Goal: Task Accomplishment & Management: Manage account settings

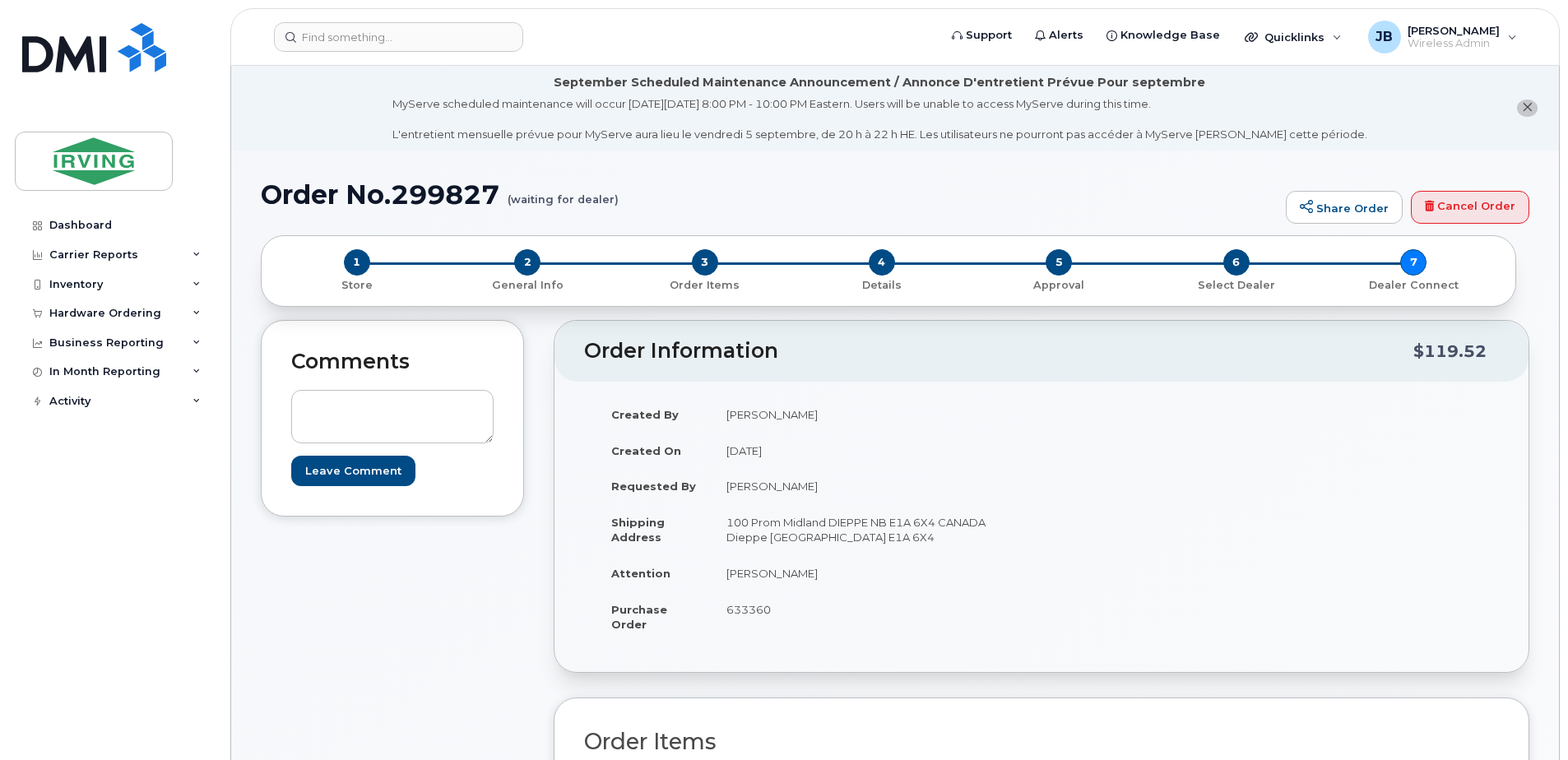
scroll to position [247, 0]
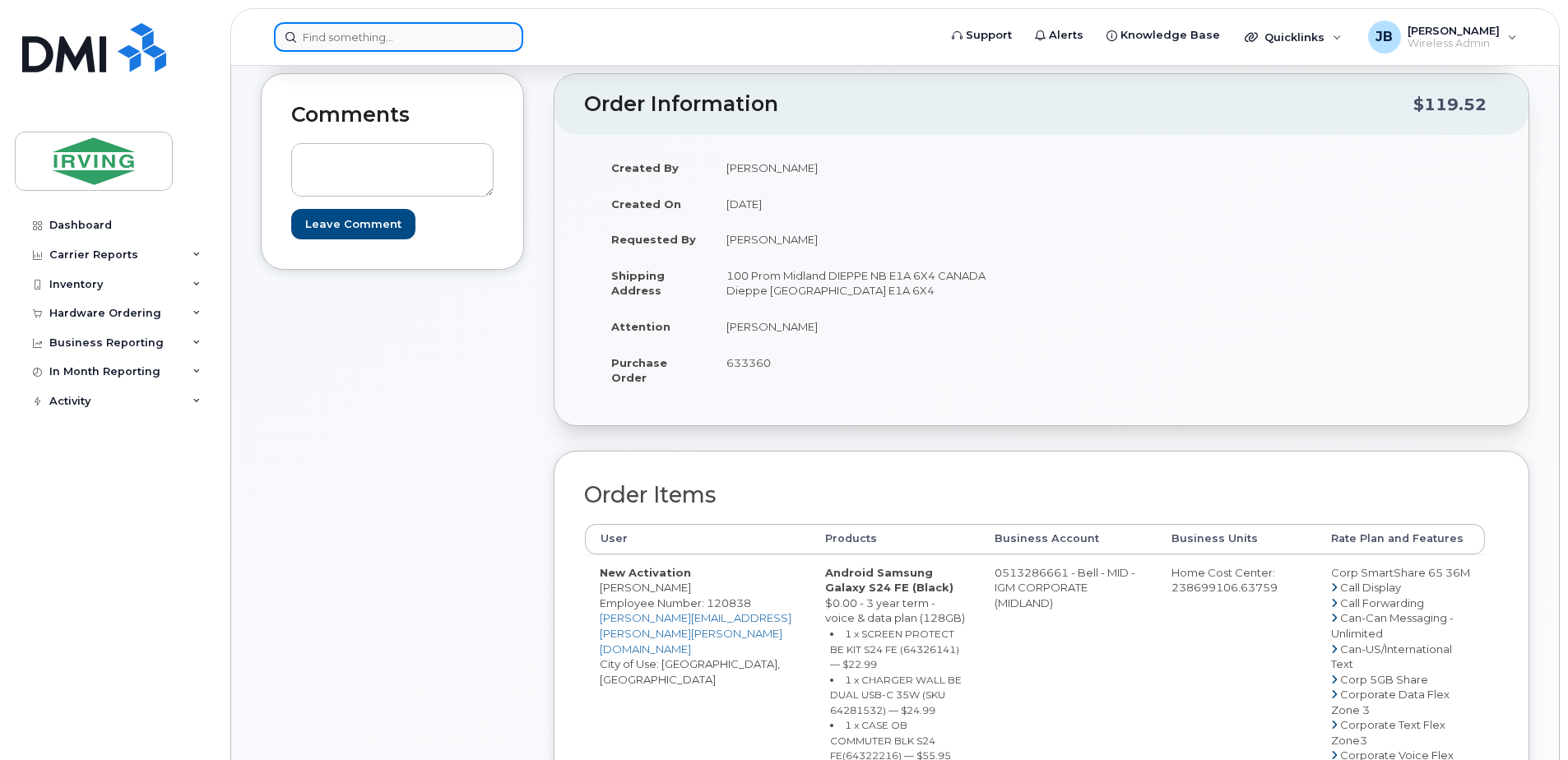
click at [353, 32] on input at bounding box center [398, 37] width 249 height 30
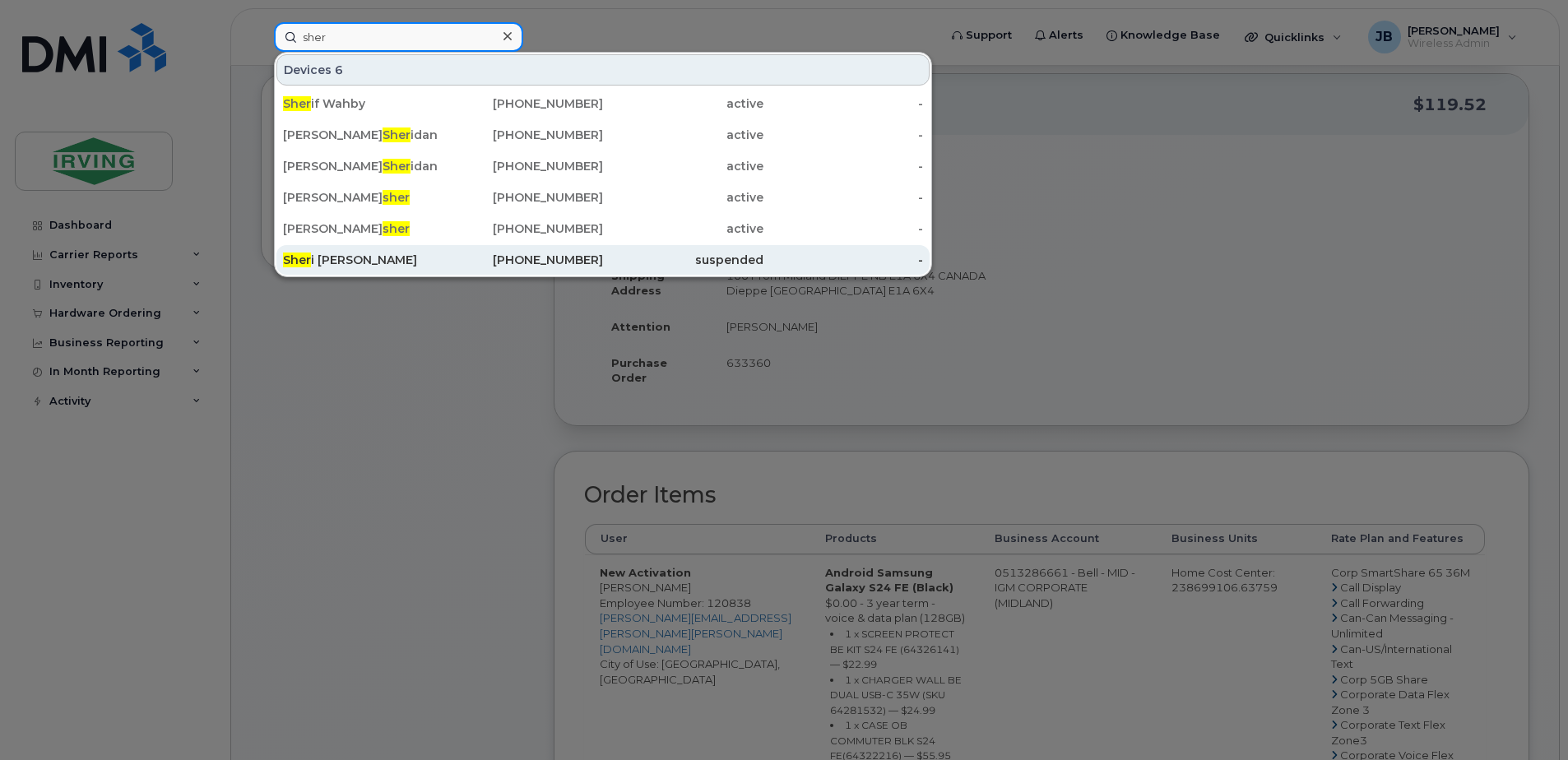
type input "sher"
click at [350, 252] on div "Sher i Saunders" at bounding box center [363, 260] width 160 height 17
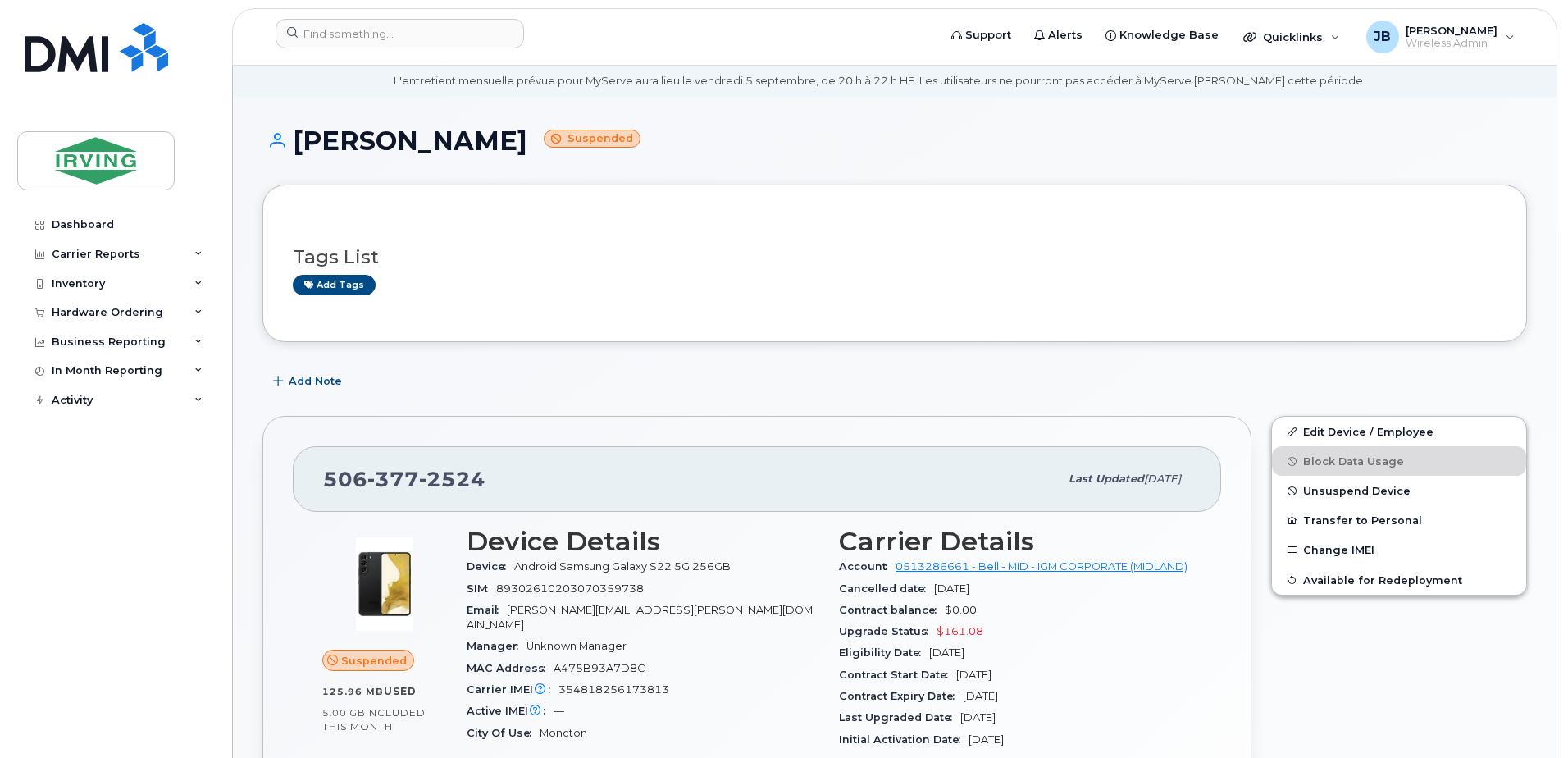
scroll to position [82, 0]
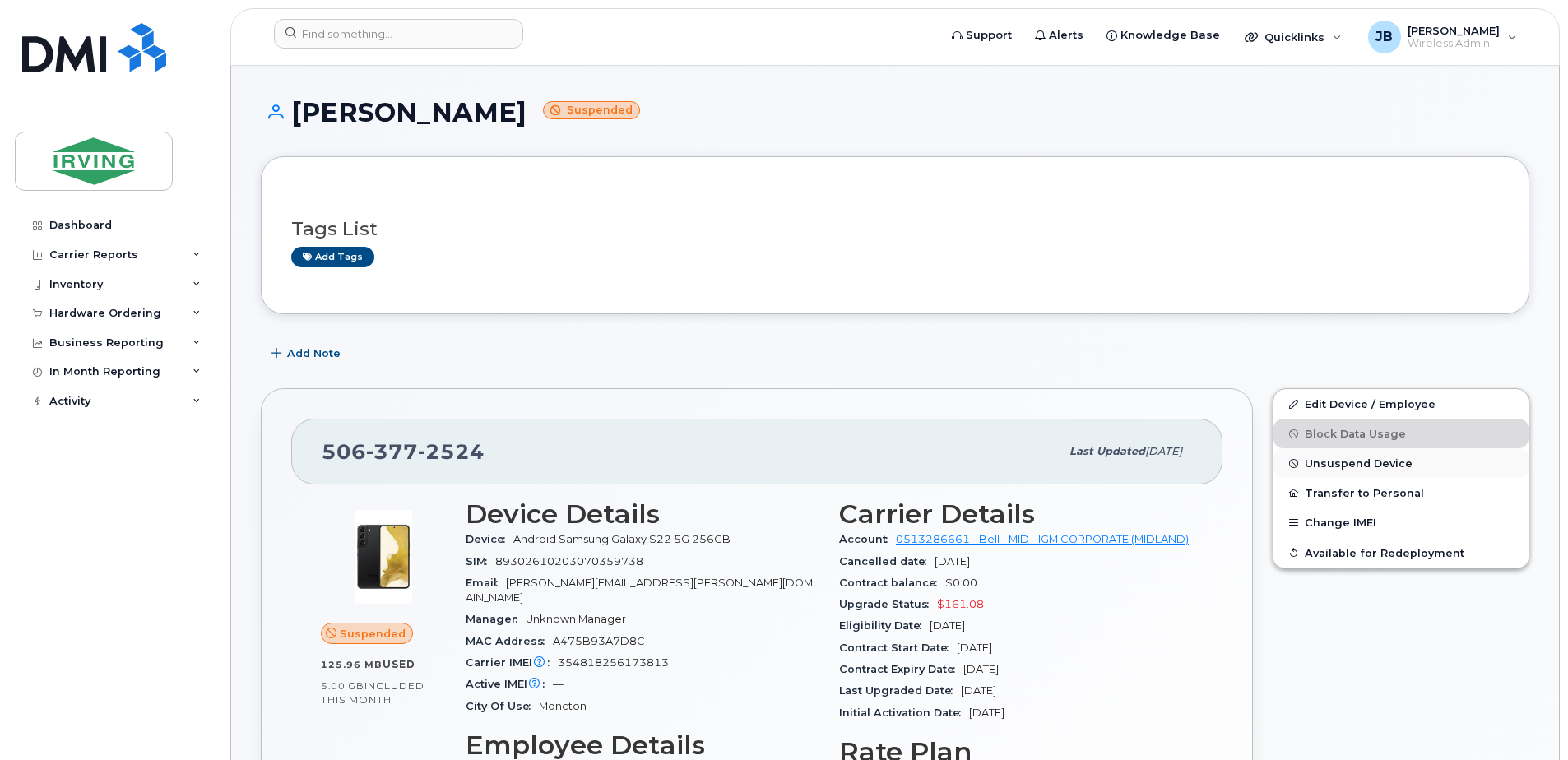
click at [1350, 462] on span "Unsuspend Device" at bounding box center [1358, 462] width 108 height 12
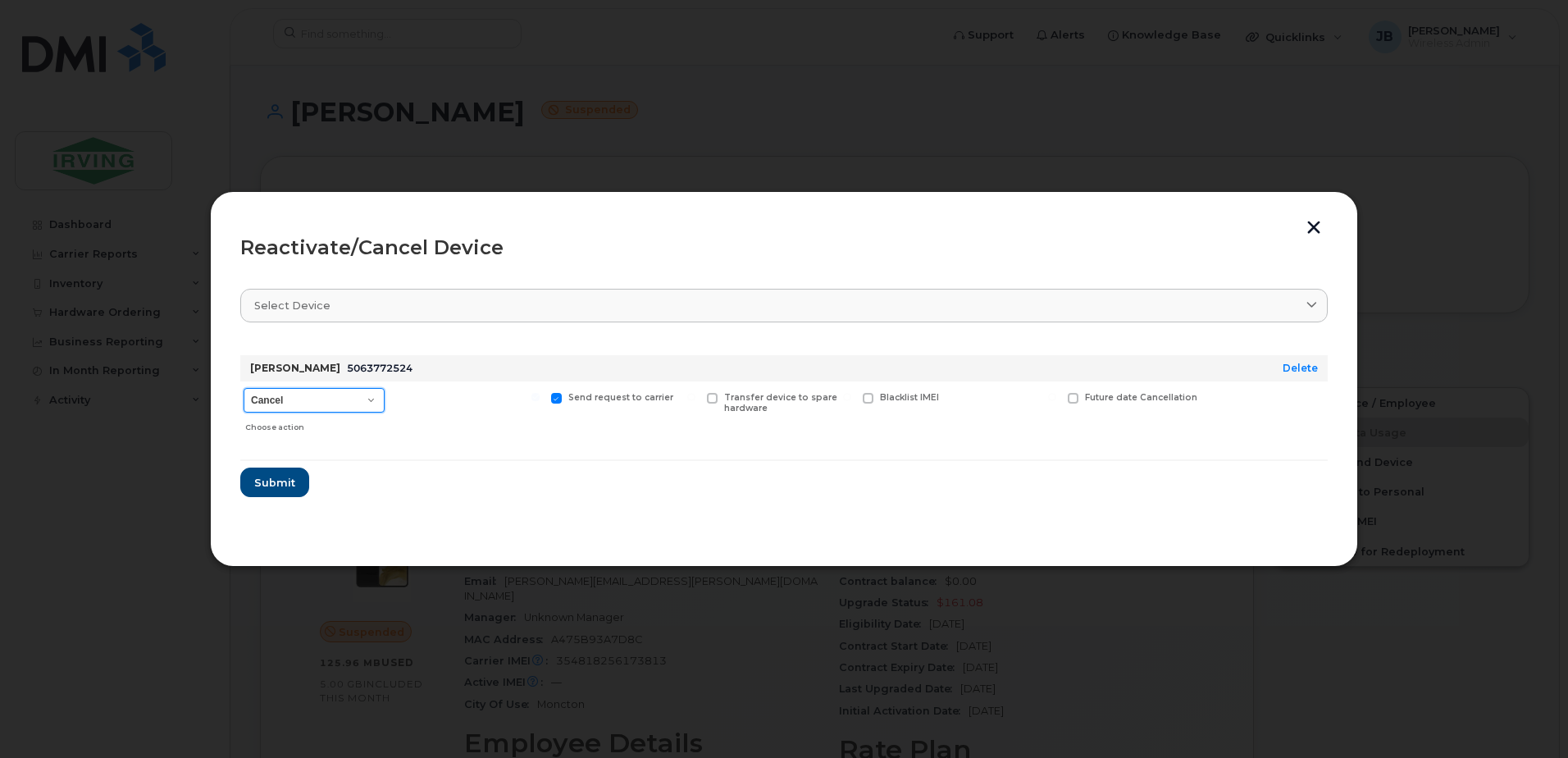
click at [373, 399] on select "Cancel Suspend - Extend Suspension Reactivate" at bounding box center [313, 400] width 141 height 25
select select "[object Object]"
click at [243, 388] on select "Cancel Suspend - Extend Suspension Reactivate" at bounding box center [313, 400] width 141 height 25
click at [970, 397] on span at bounding box center [971, 398] width 11 height 11
click at [954, 397] on input "New Username" at bounding box center [949, 397] width 8 height 8
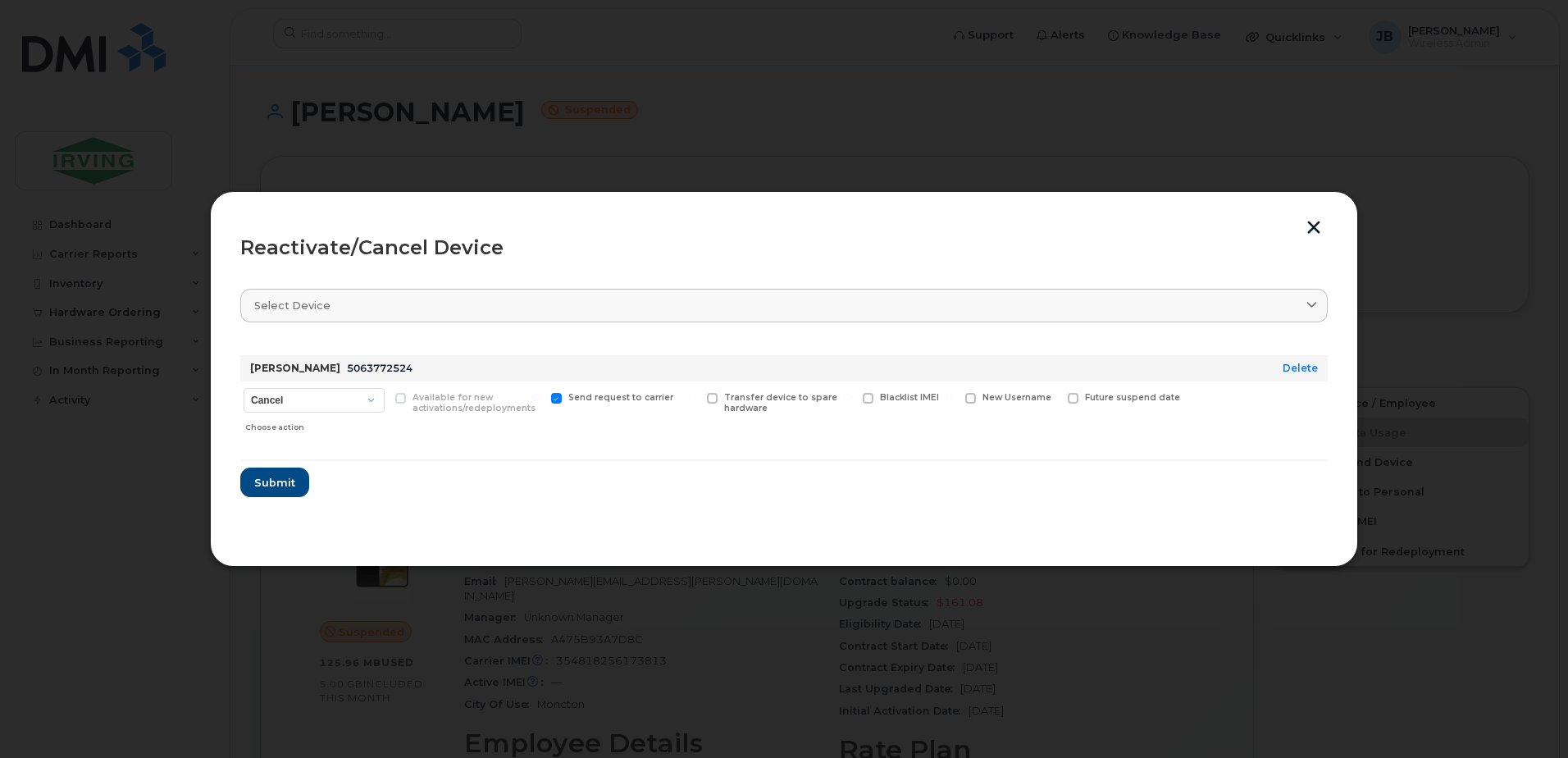
checkbox input "true"
click at [974, 422] on input "text" at bounding box center [1011, 423] width 92 height 30
type input "[PERSON_NAME]"
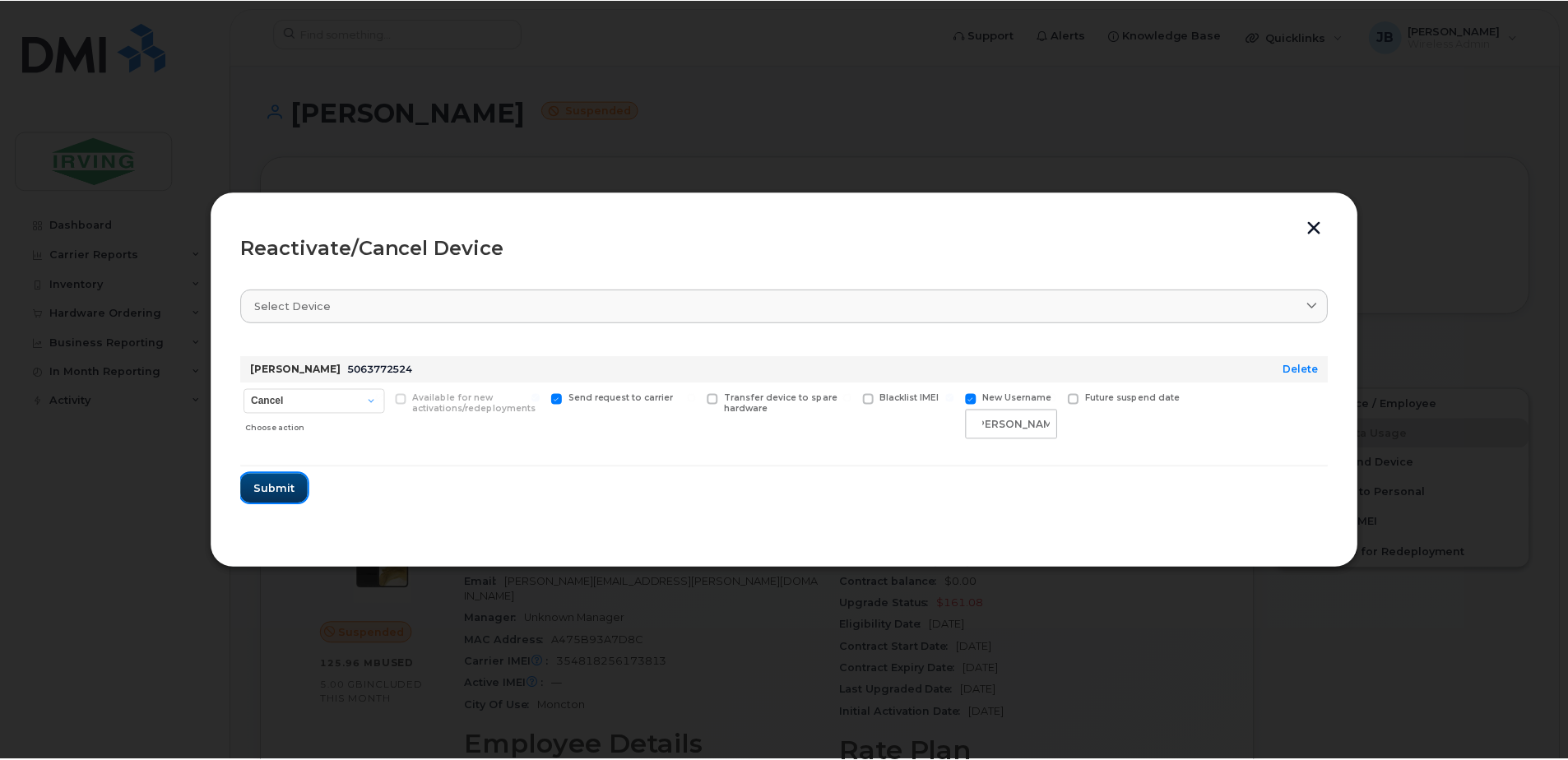
scroll to position [0, 0]
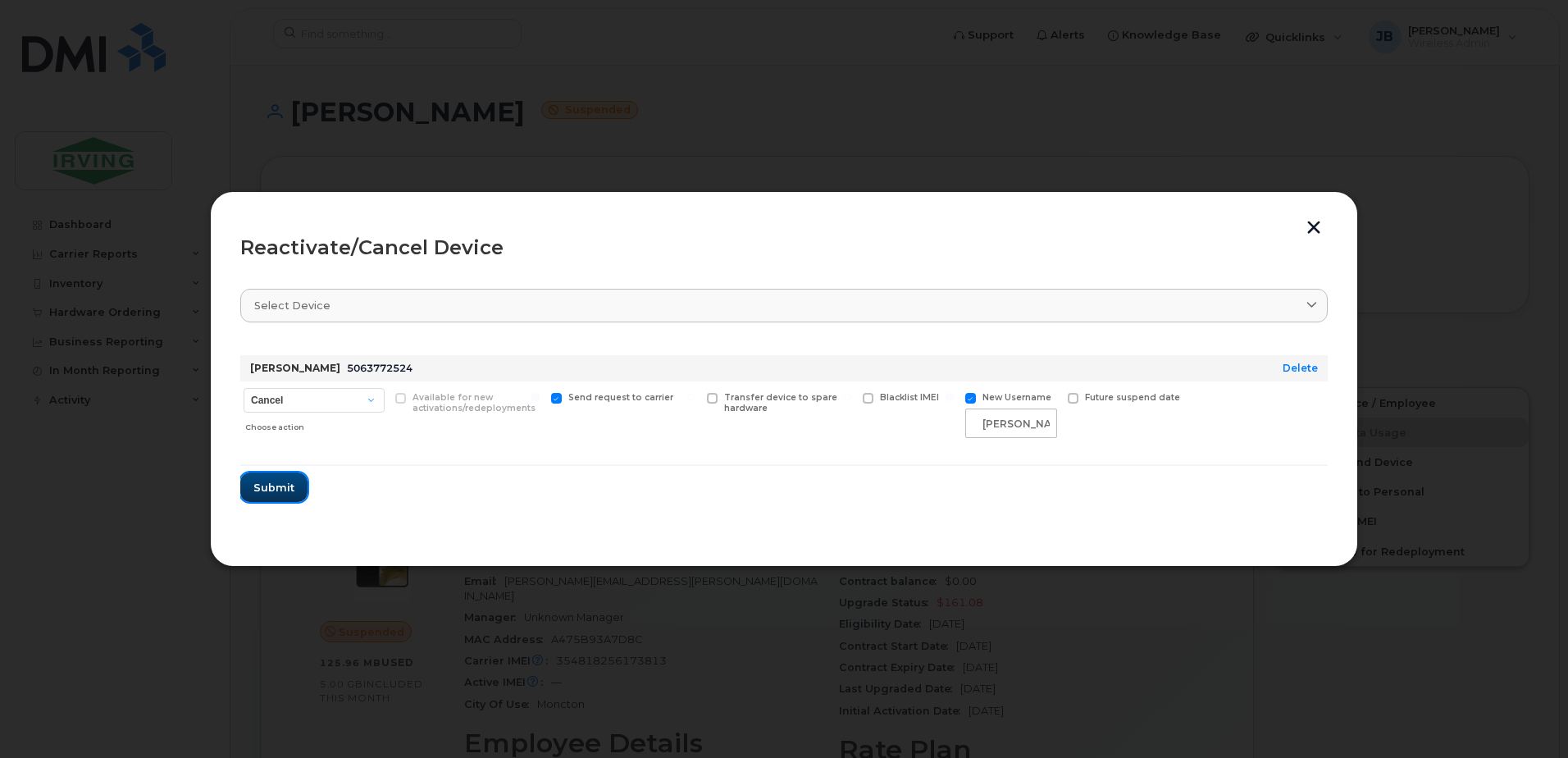
click at [288, 490] on span "Submit" at bounding box center [274, 487] width 41 height 16
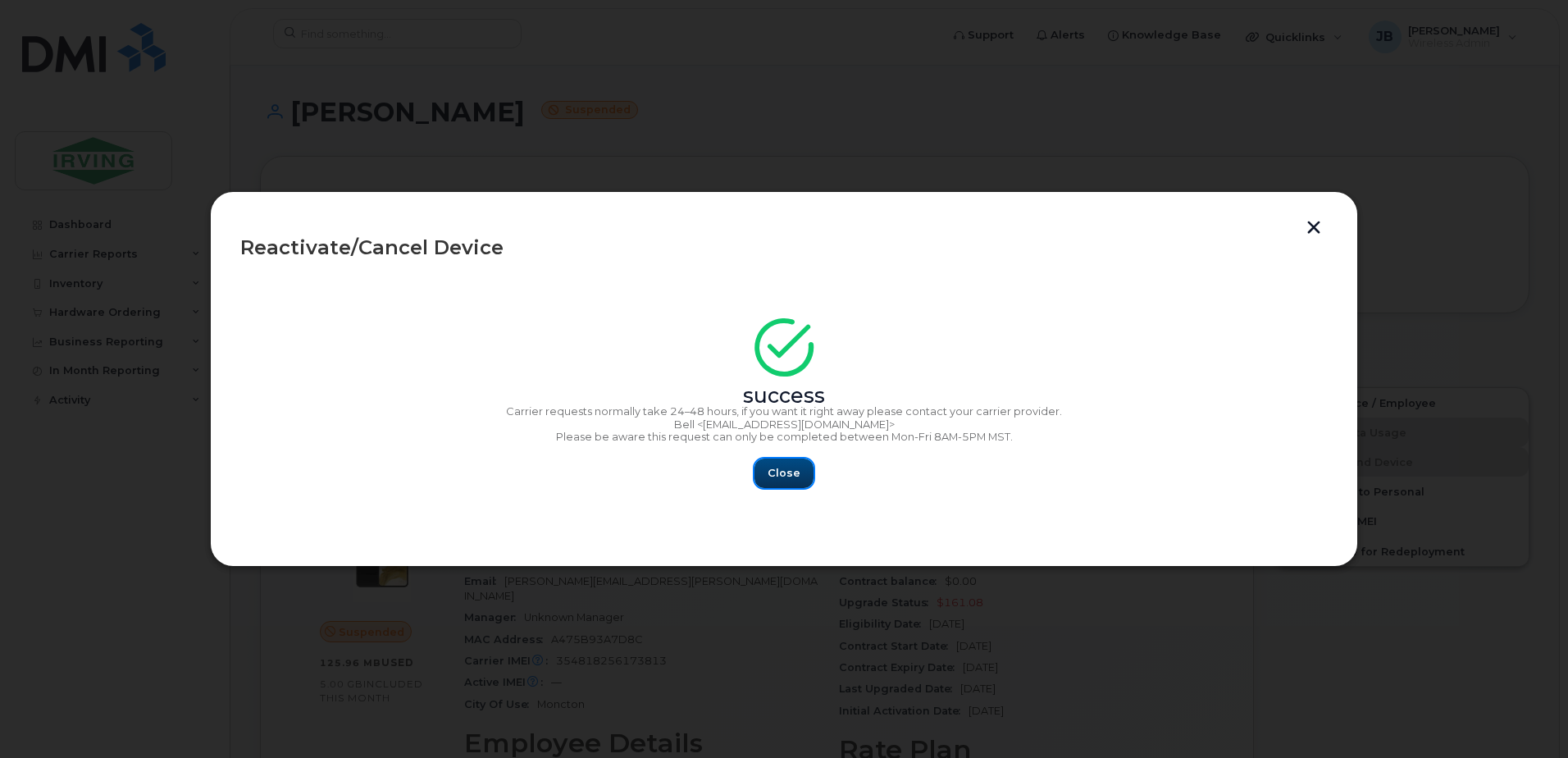
click at [800, 469] on button "Close" at bounding box center [784, 473] width 59 height 30
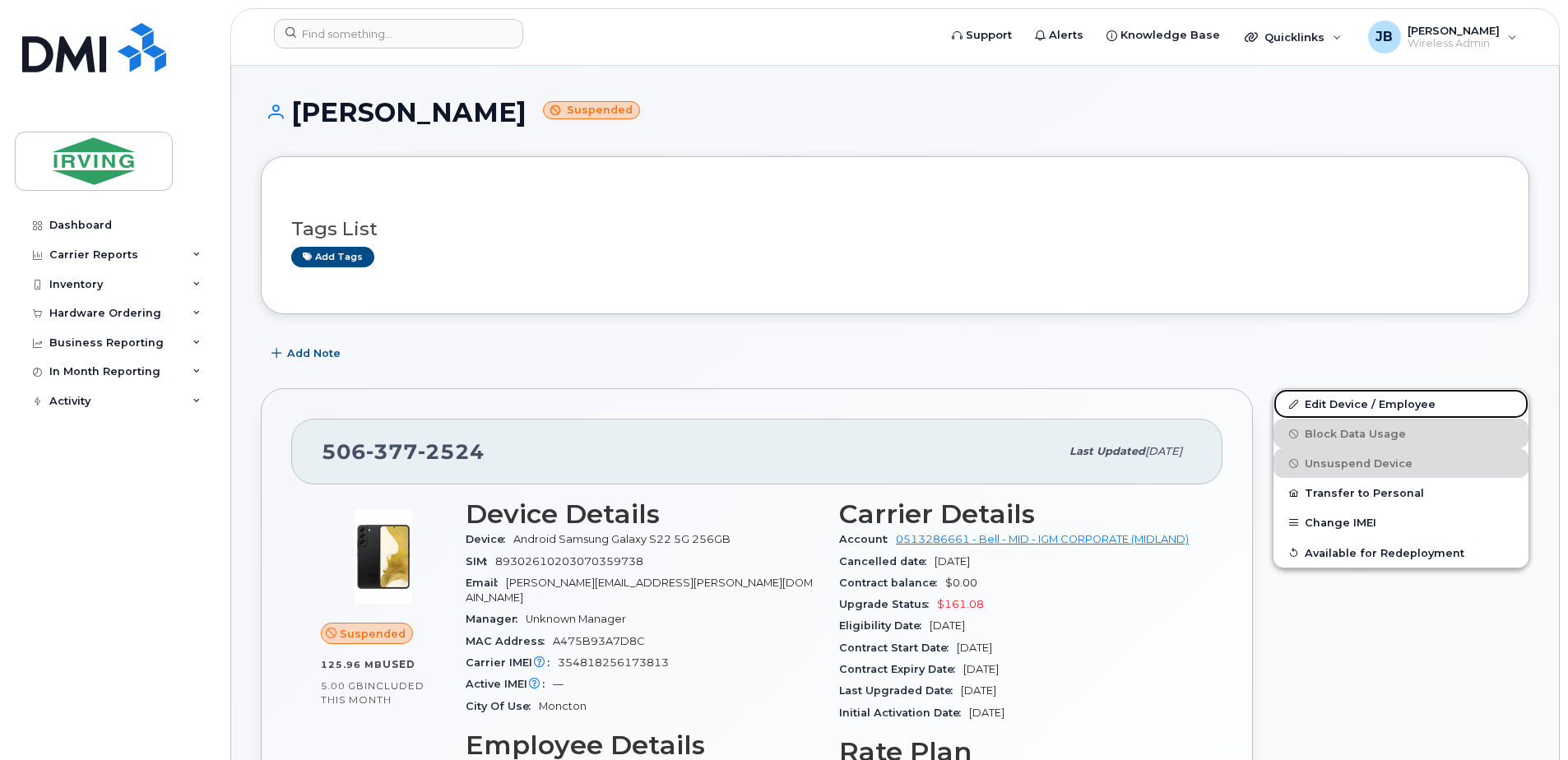
drag, startPoint x: 1332, startPoint y: 405, endPoint x: 598, endPoint y: 344, distance: 736.5
click at [1332, 405] on link "Edit Device / Employee" at bounding box center [1400, 404] width 255 height 30
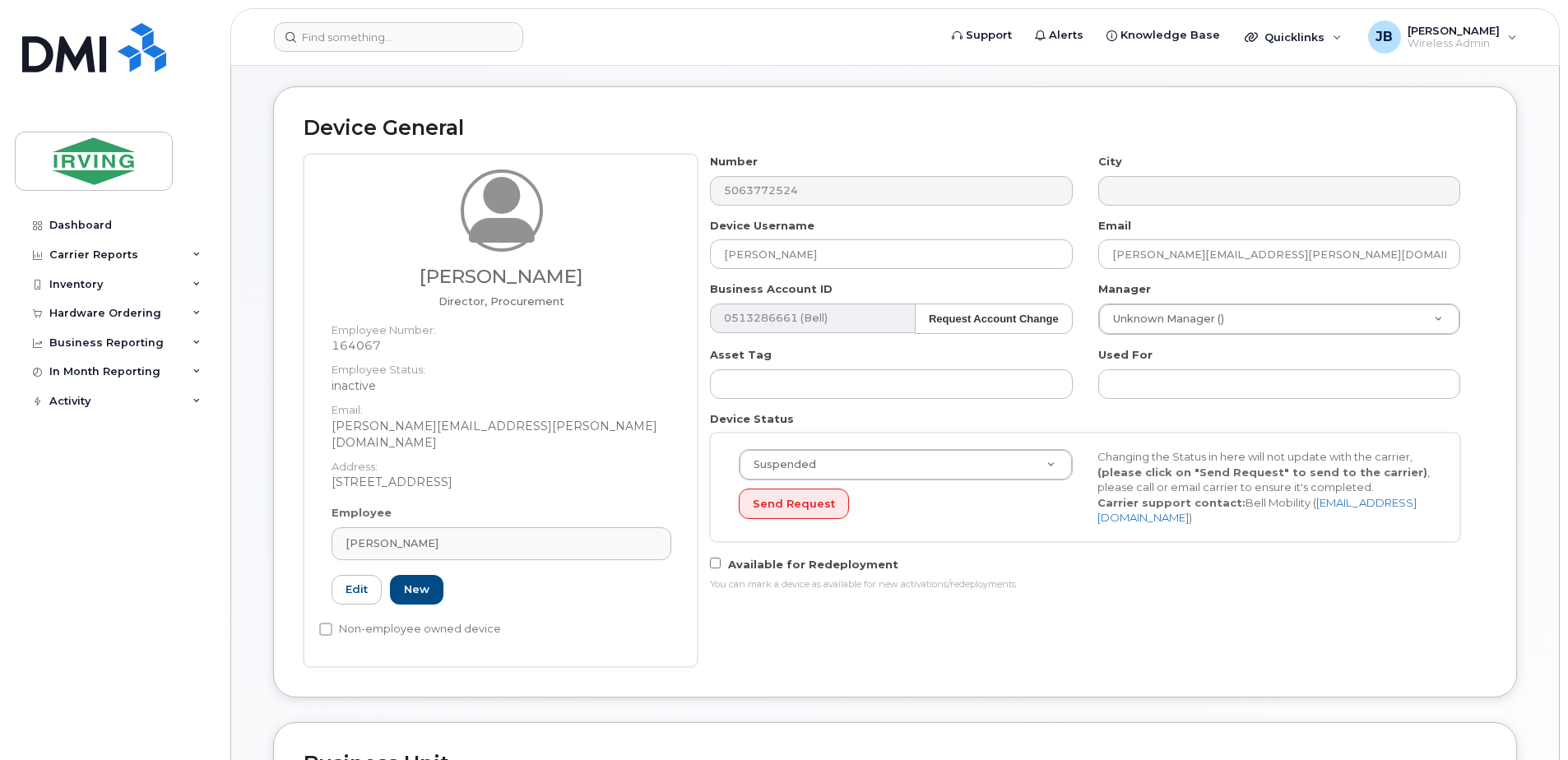
scroll to position [164, 0]
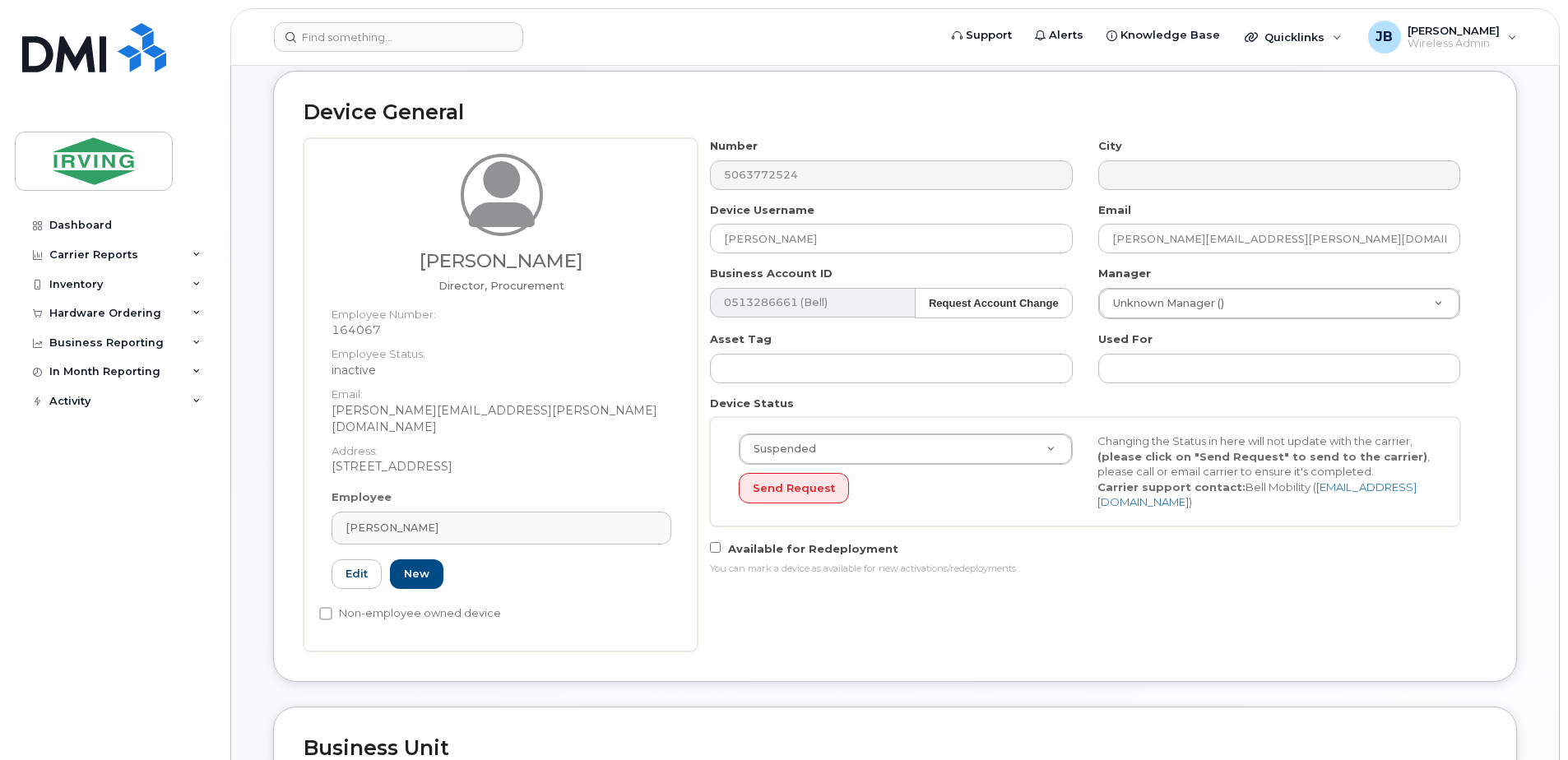
drag, startPoint x: 453, startPoint y: 507, endPoint x: 302, endPoint y: 521, distance: 151.6
click at [290, 520] on div "Device General [PERSON_NAME] Director, Procurement Employee Number: 164067 Empl…" at bounding box center [895, 376] width 1243 height 612
click at [474, 520] on div "[PERSON_NAME]" at bounding box center [502, 527] width 312 height 16
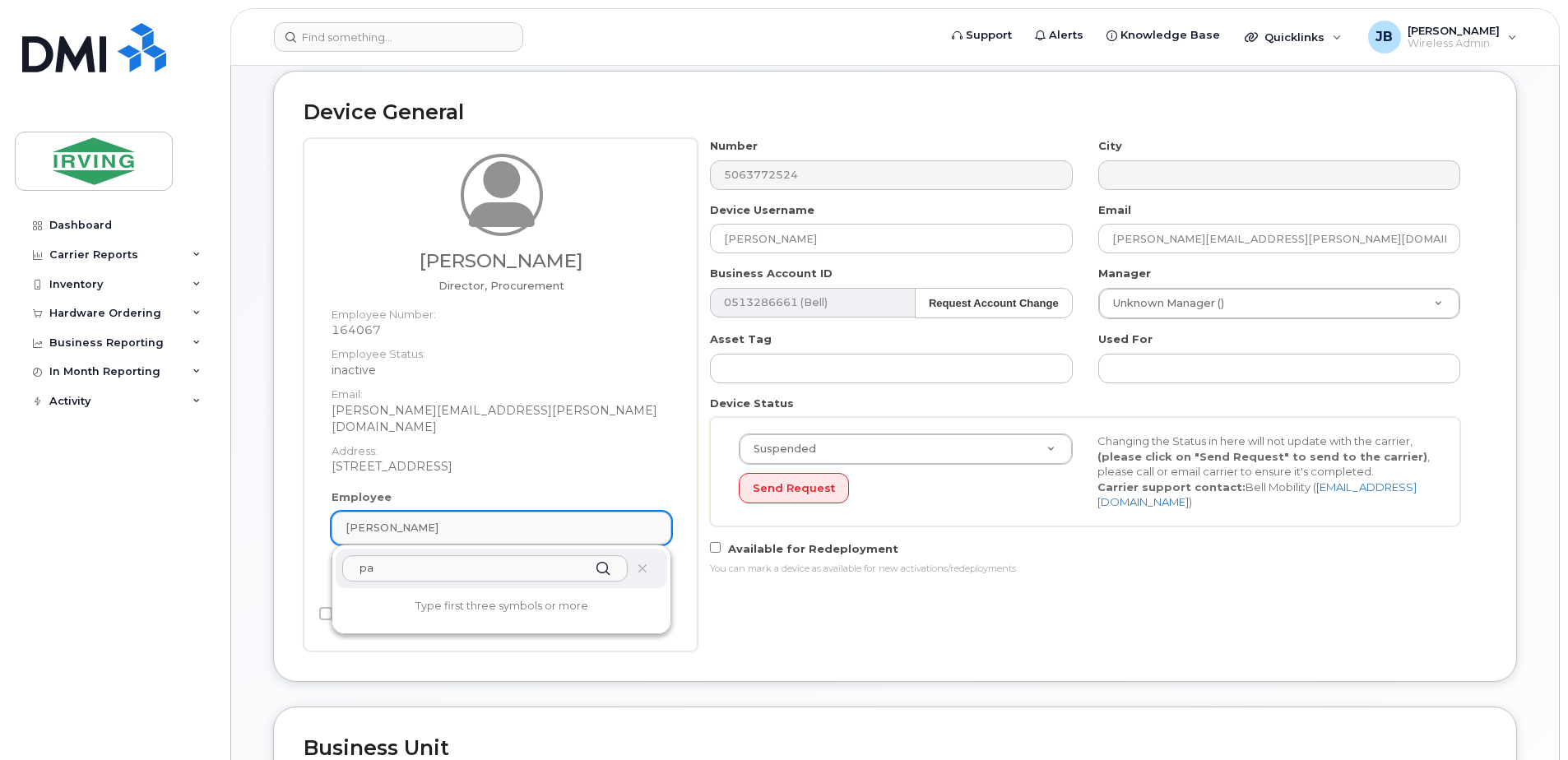
type input "p"
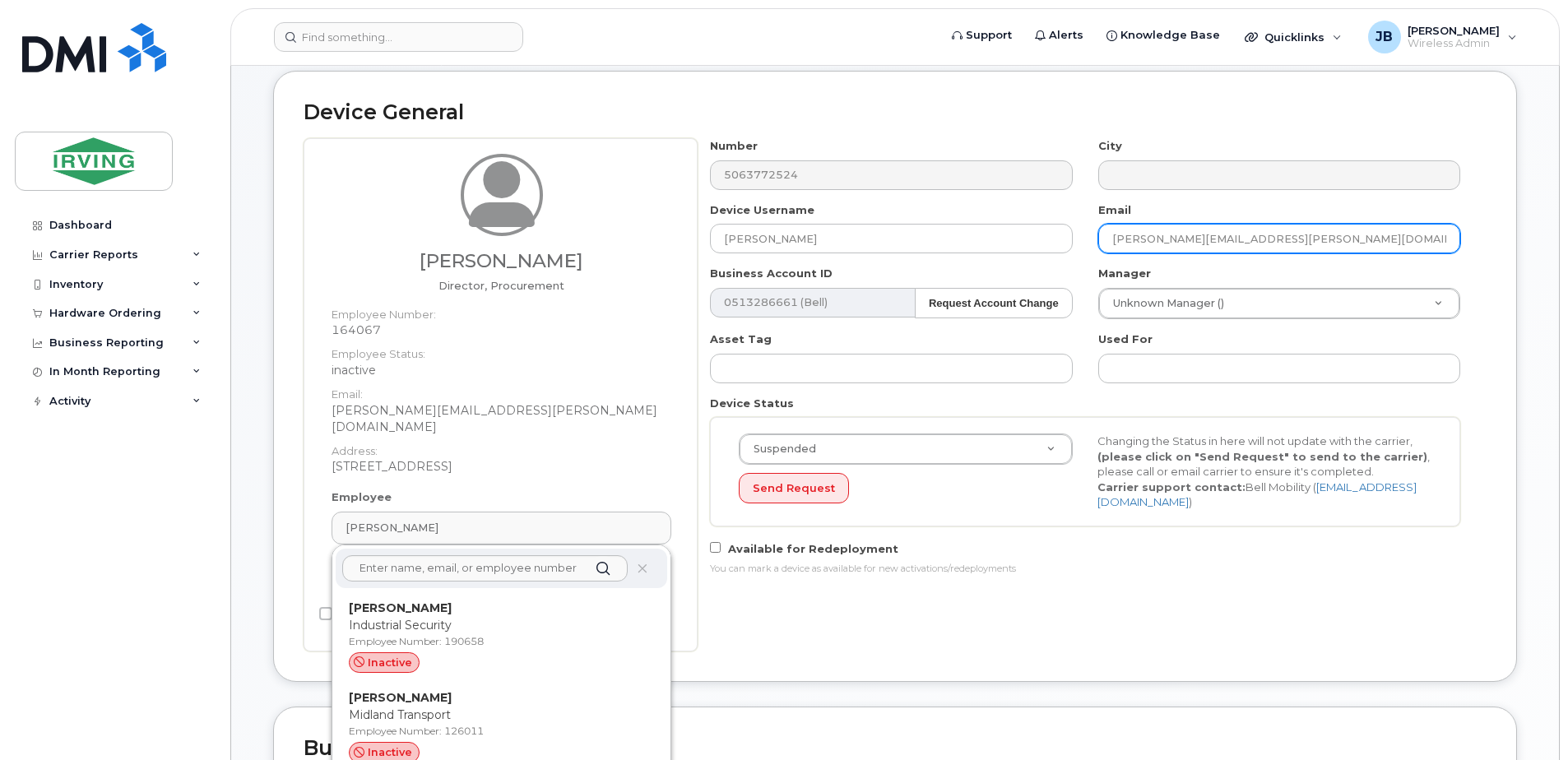
click at [1189, 239] on input "[PERSON_NAME][EMAIL_ADDRESS][PERSON_NAME][DOMAIN_NAME]" at bounding box center [1279, 238] width 362 height 30
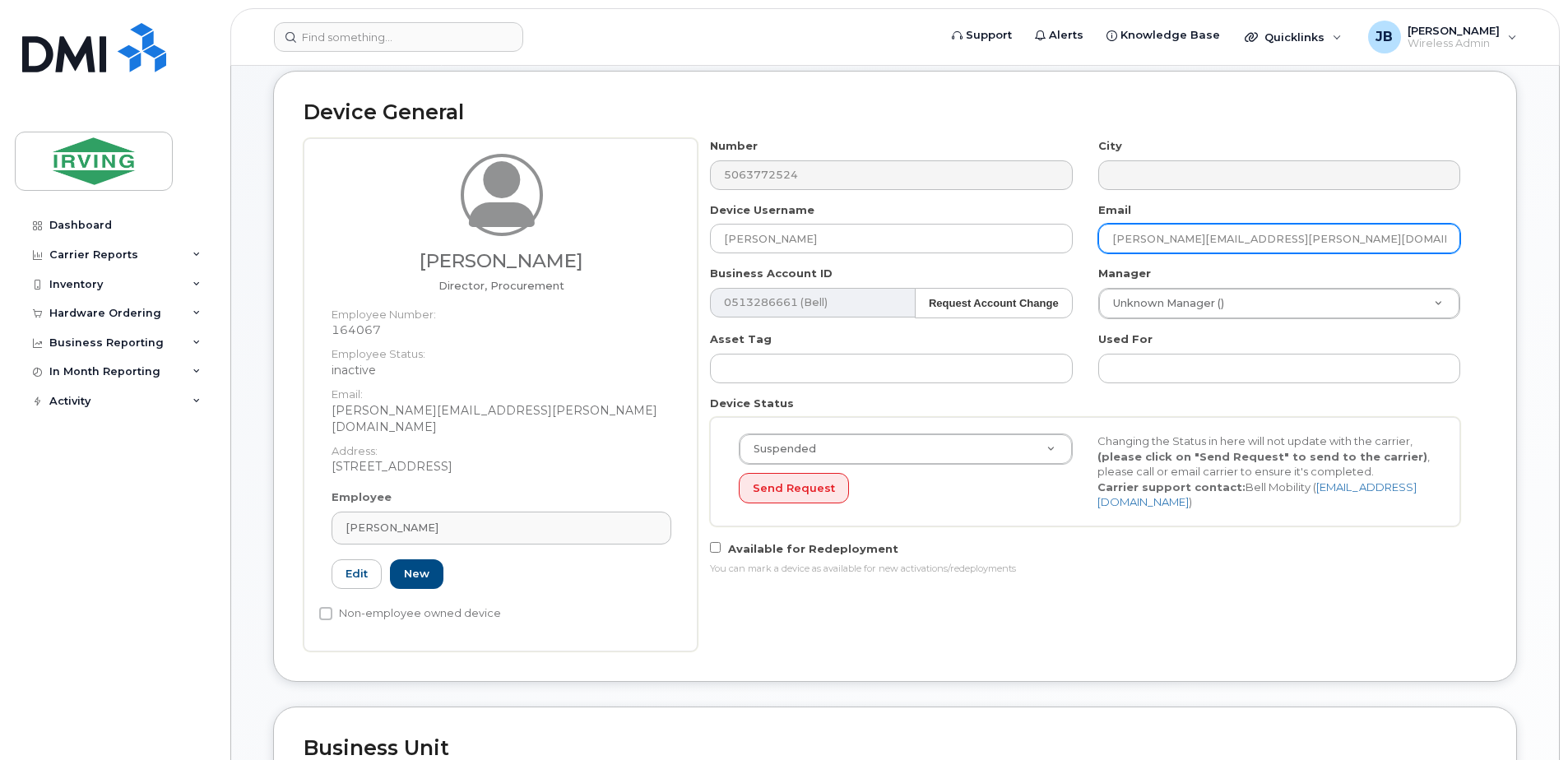
drag, startPoint x: 1189, startPoint y: 239, endPoint x: 1114, endPoint y: 241, distance: 75.0
click at [1114, 241] on input "[PERSON_NAME][EMAIL_ADDRESS][PERSON_NAME][DOMAIN_NAME]" at bounding box center [1279, 238] width 362 height 30
type input "shaw.parmeet@jdirving.com"
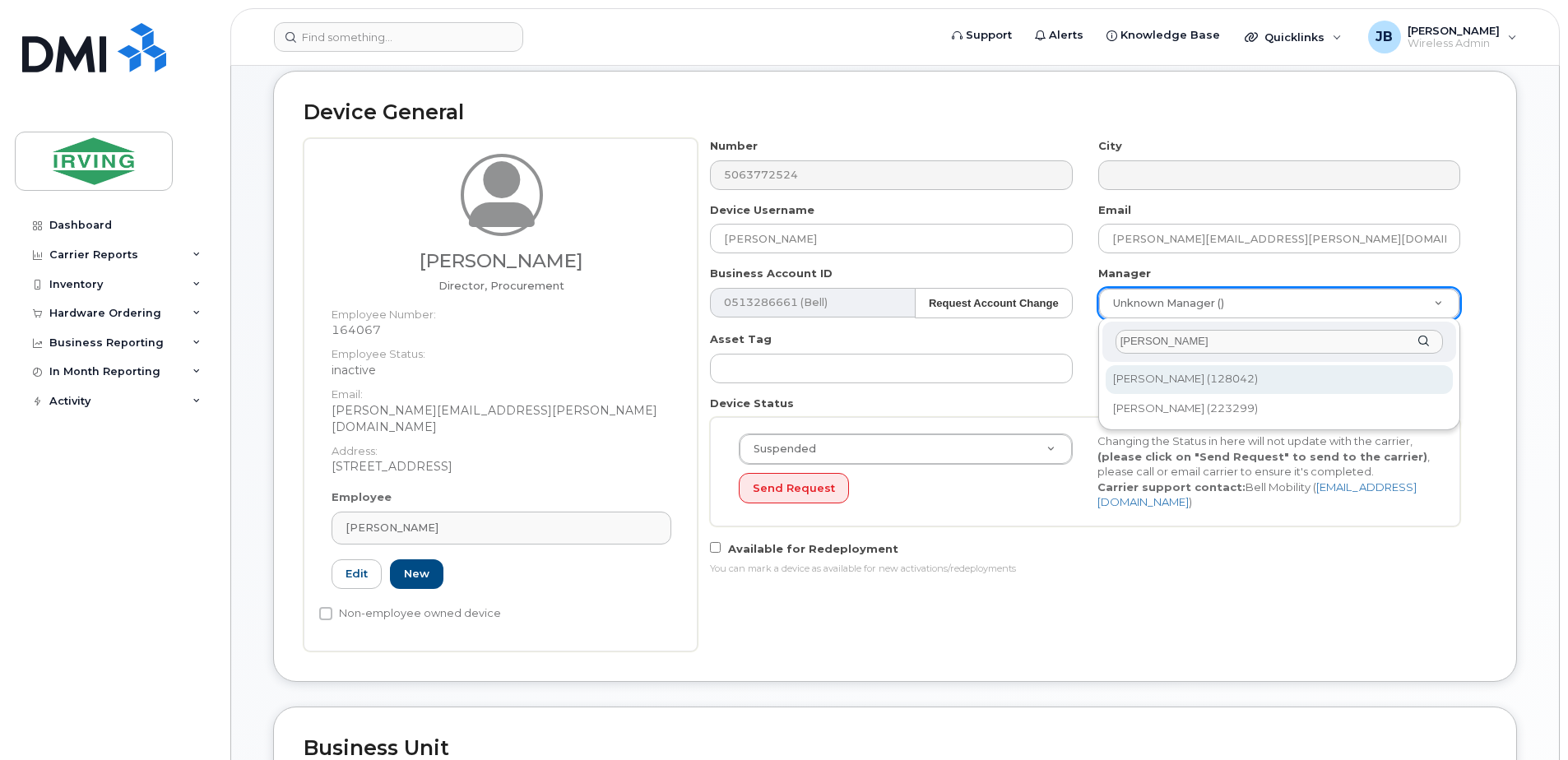
type input "tim b"
type input "1468159"
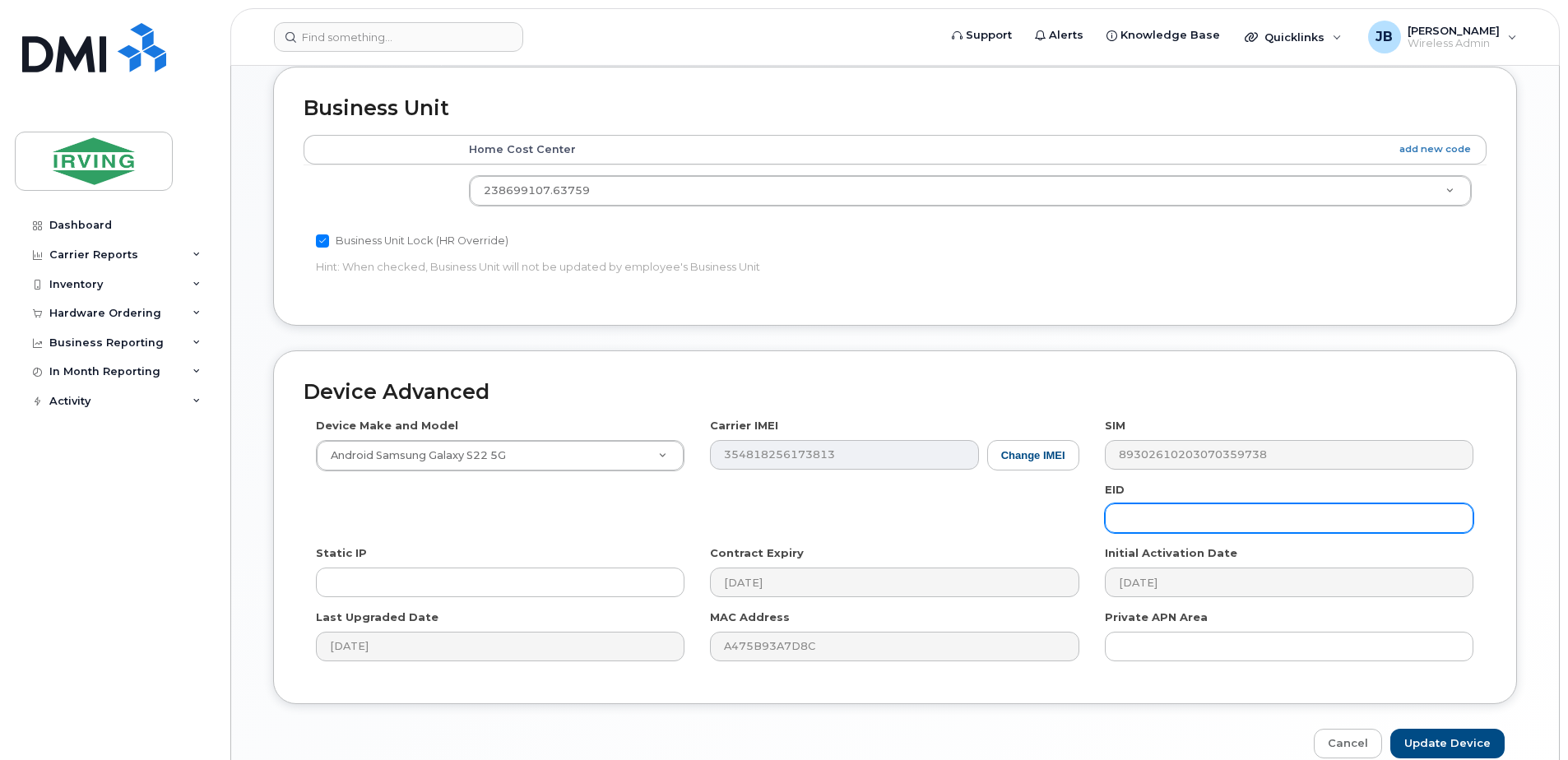
scroll to position [822, 0]
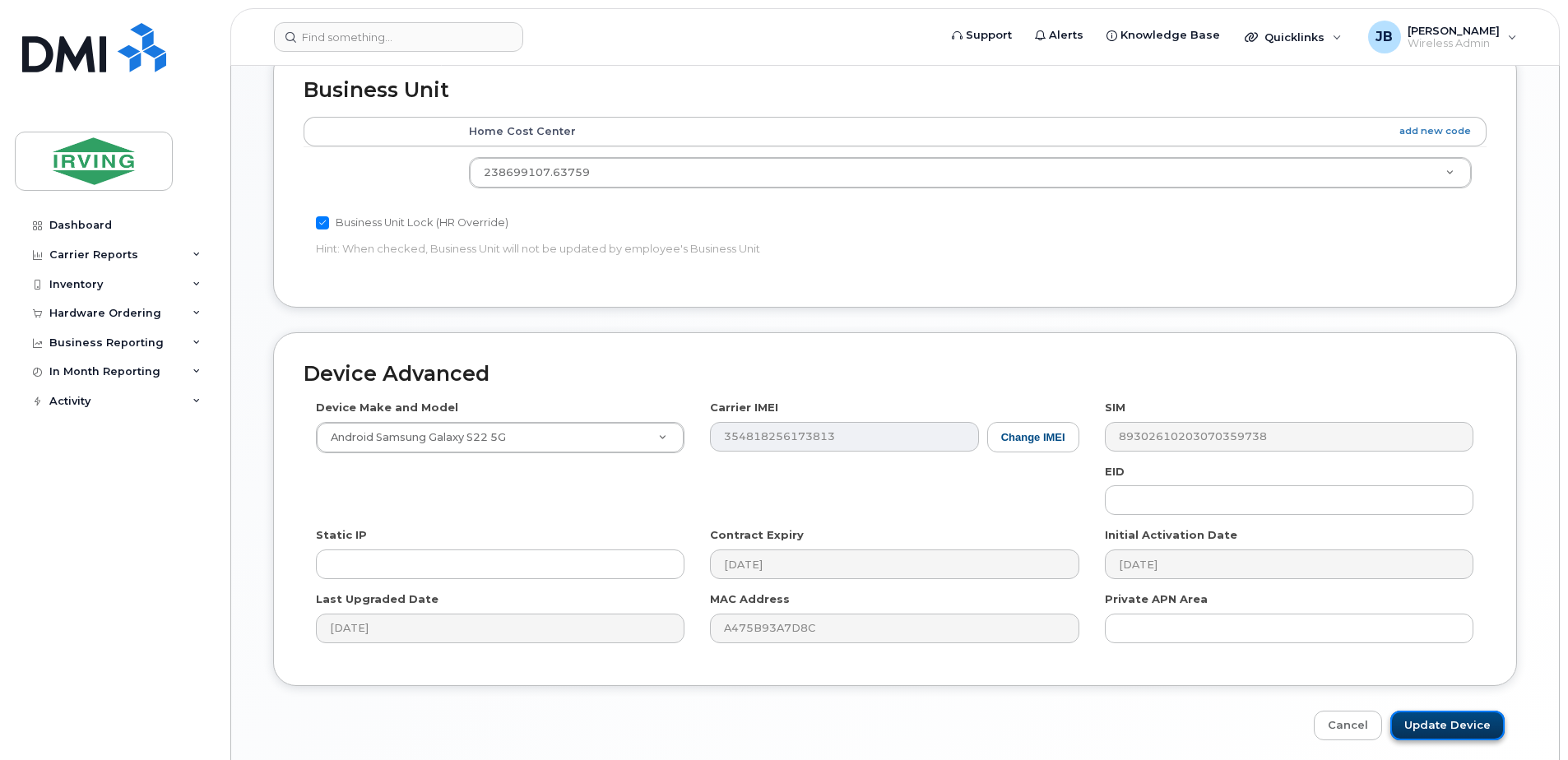
click at [1460, 710] on input "Update Device" at bounding box center [1447, 725] width 114 height 31
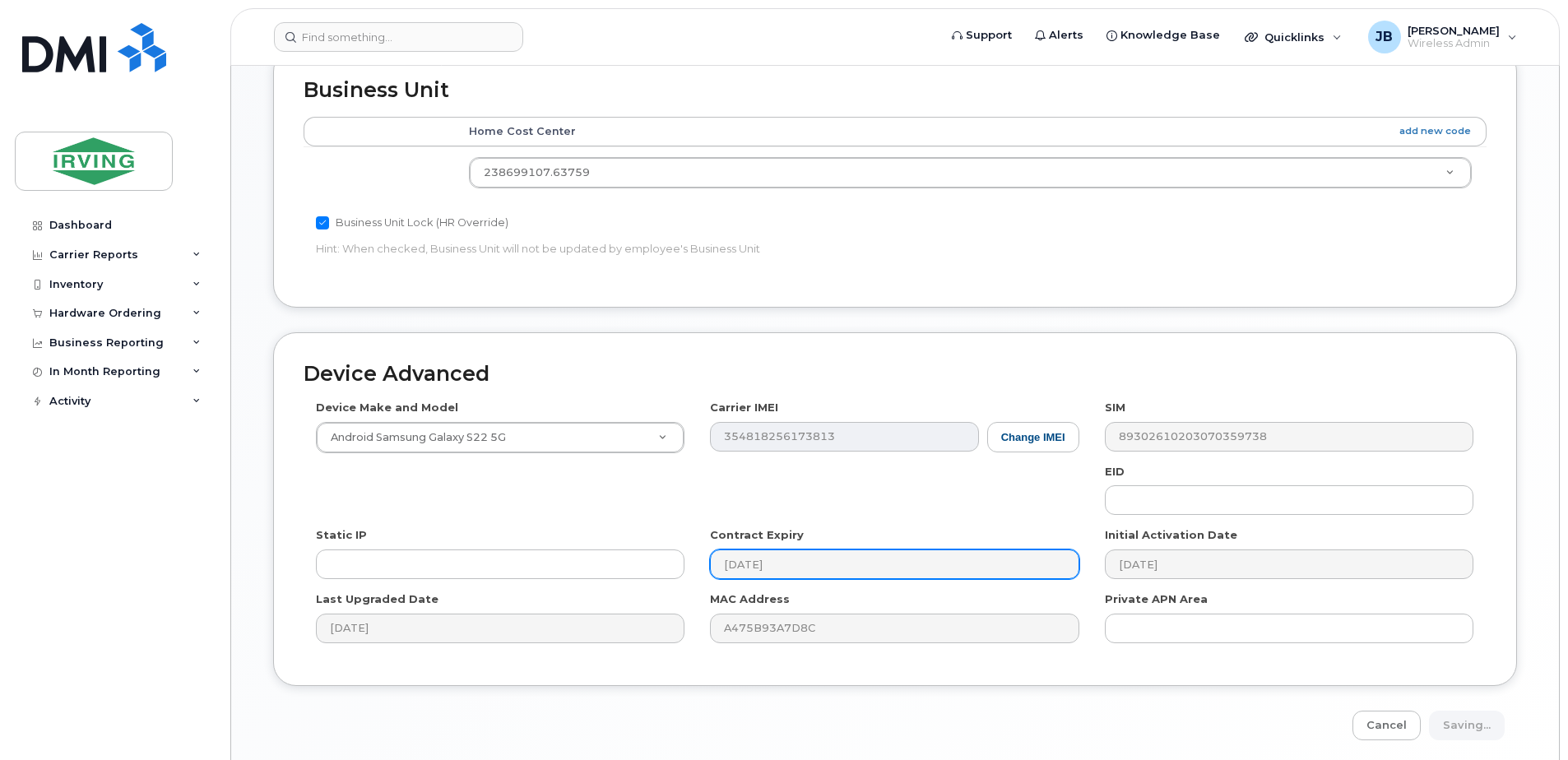
type input "Saving..."
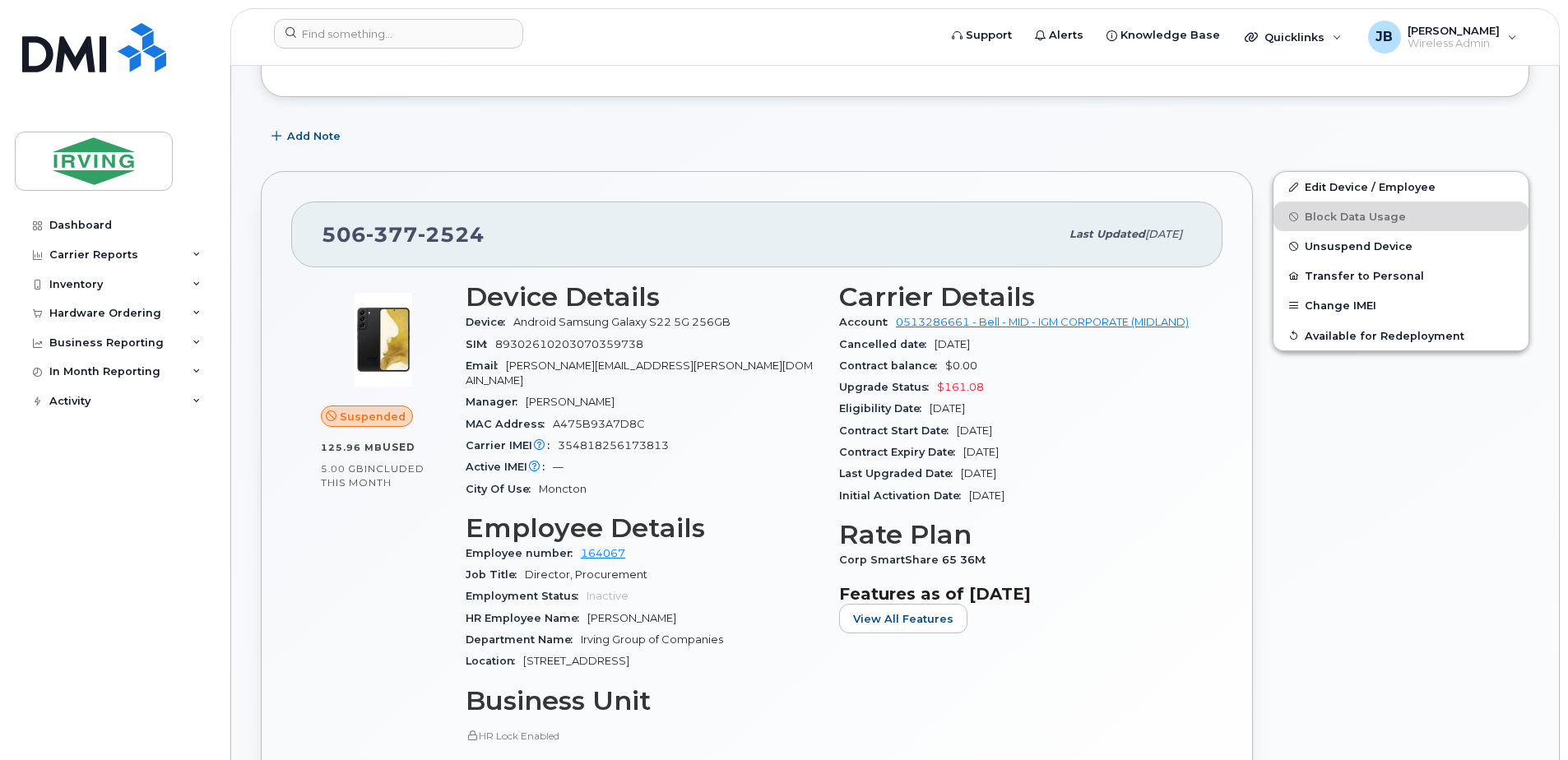
scroll to position [329, 0]
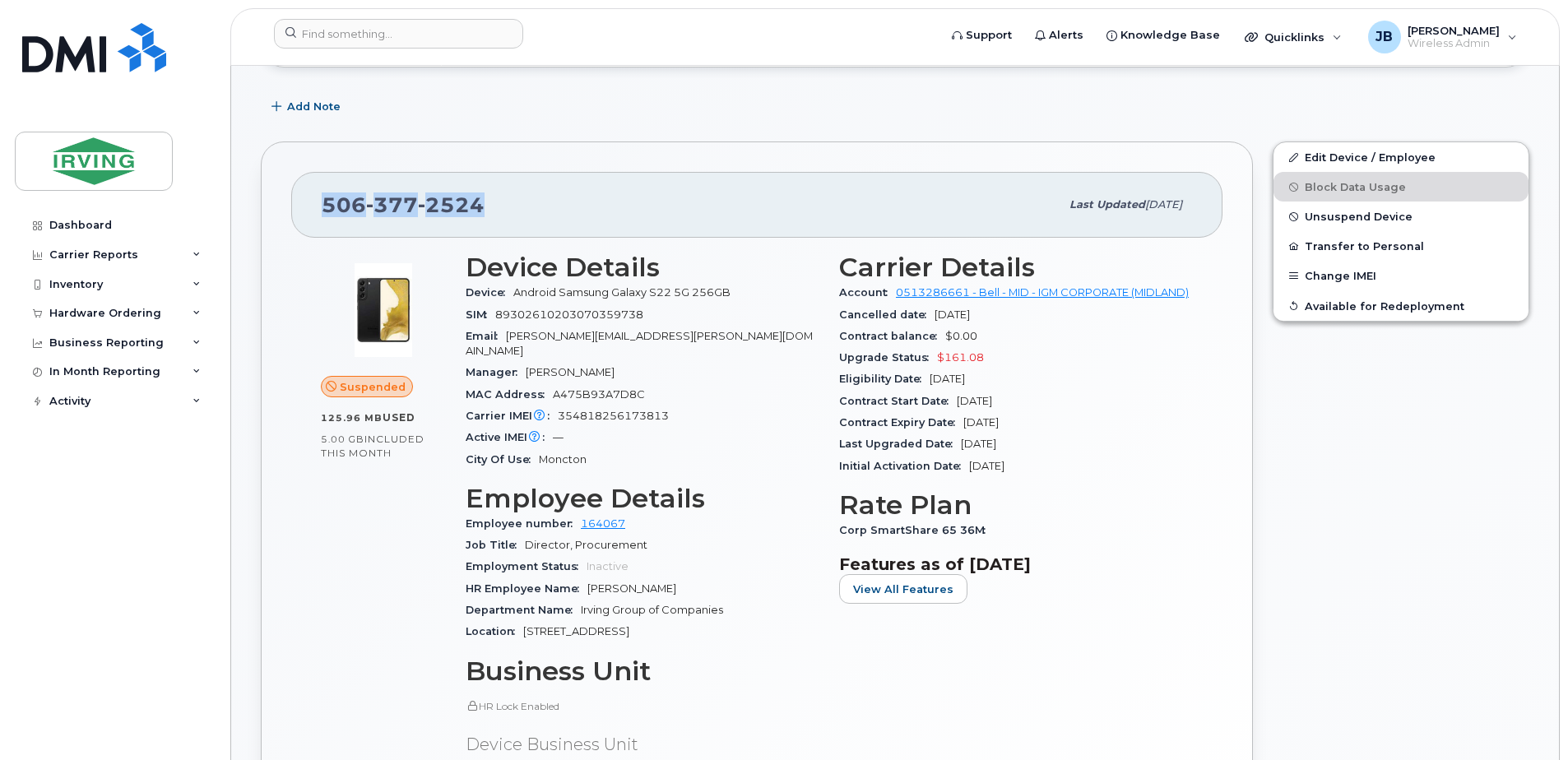
drag, startPoint x: 480, startPoint y: 205, endPoint x: 325, endPoint y: 202, distance: 155.0
click at [325, 202] on span "506 377 2524" at bounding box center [403, 205] width 163 height 25
copy span "506 377 2524"
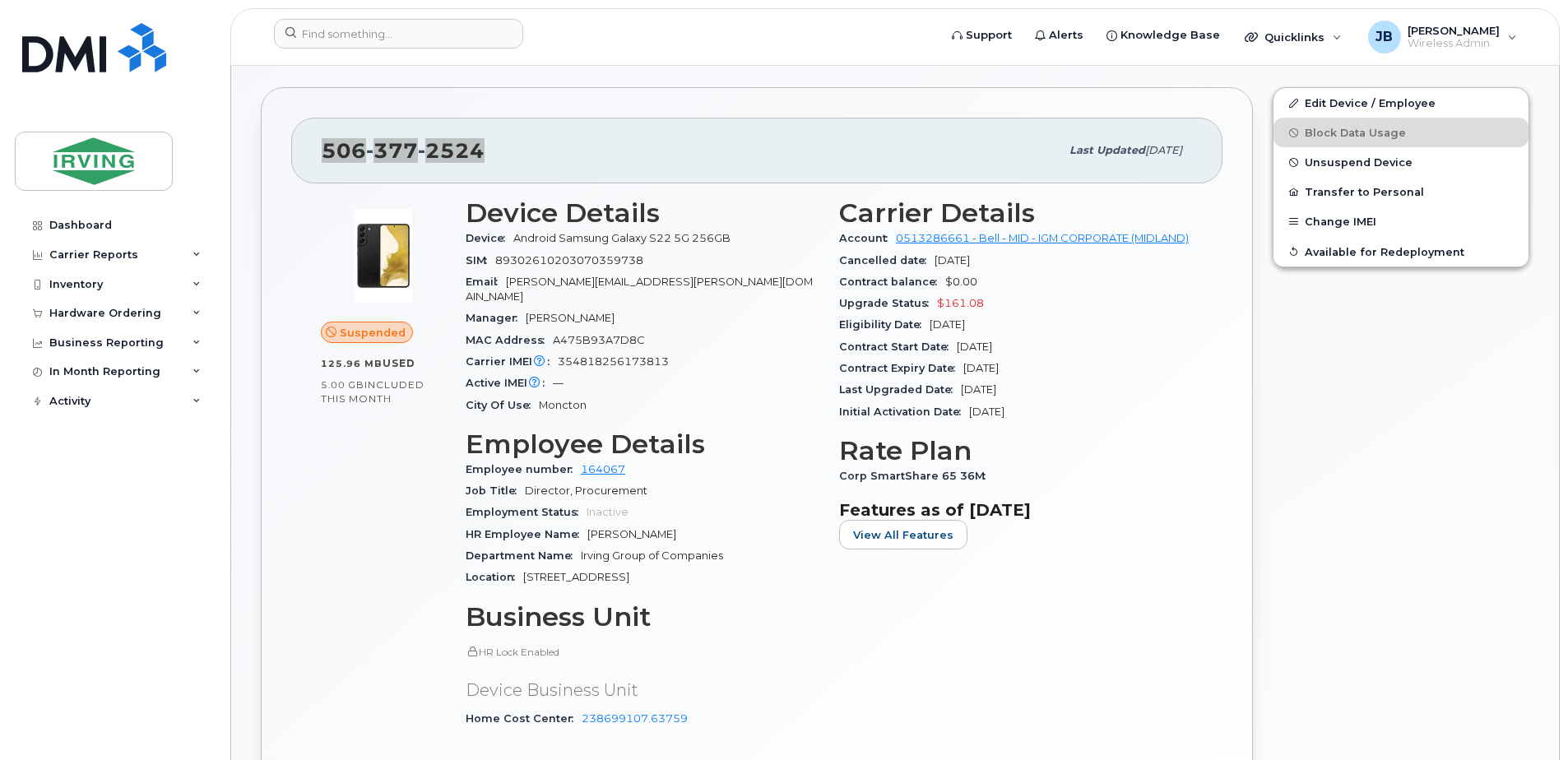
scroll to position [412, 0]
